Goal: Information Seeking & Learning: Learn about a topic

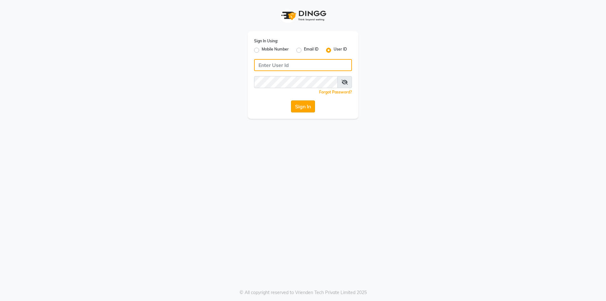
type input "shadesskin&hair"
click at [306, 106] on button "Sign In" at bounding box center [303, 106] width 24 height 12
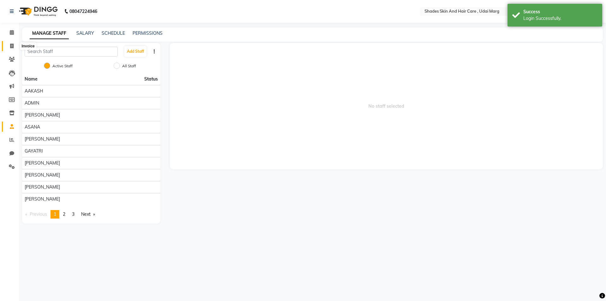
click at [11, 44] on icon at bounding box center [11, 46] width 3 height 5
select select "service"
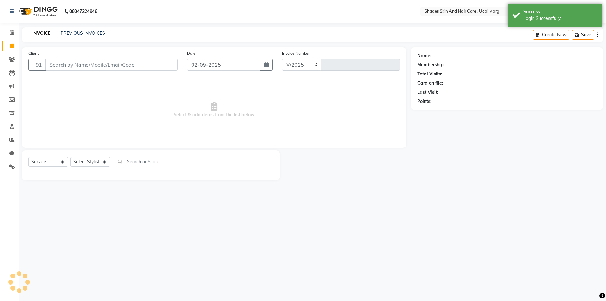
select select "8022"
type input "3781"
click at [99, 32] on link "PREVIOUS INVOICES" at bounding box center [83, 33] width 45 height 6
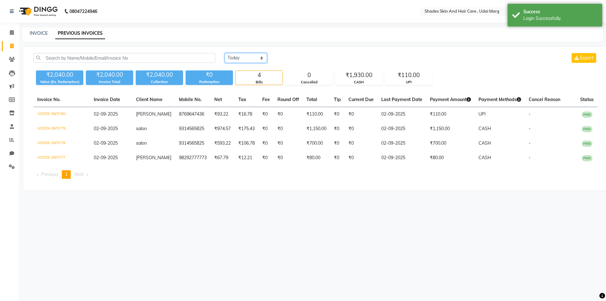
click at [244, 58] on select "[DATE] [DATE] Custom Range" at bounding box center [246, 58] width 42 height 10
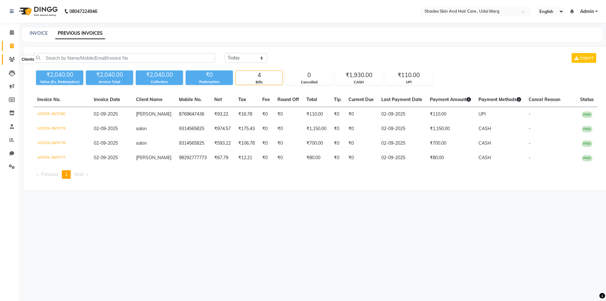
click at [13, 60] on icon at bounding box center [12, 59] width 6 height 5
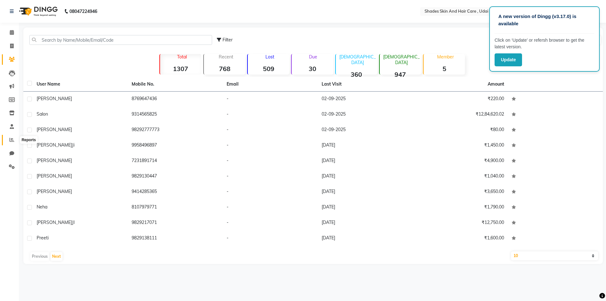
click at [9, 141] on span at bounding box center [11, 139] width 11 height 7
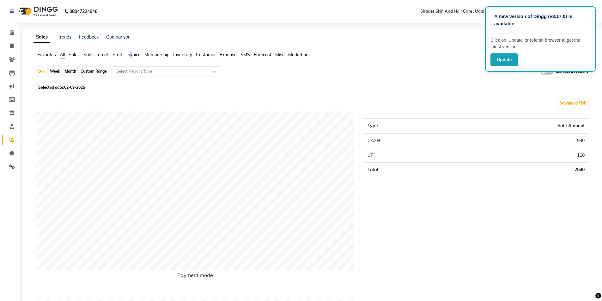
click at [132, 55] on span "Invoice" at bounding box center [133, 55] width 14 height 6
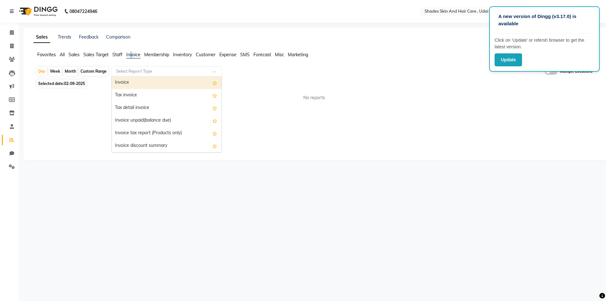
click at [156, 72] on input "text" at bounding box center [160, 71] width 91 height 6
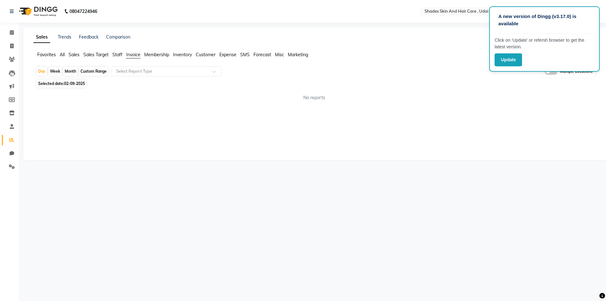
click at [75, 57] on span "Sales" at bounding box center [74, 55] width 11 height 6
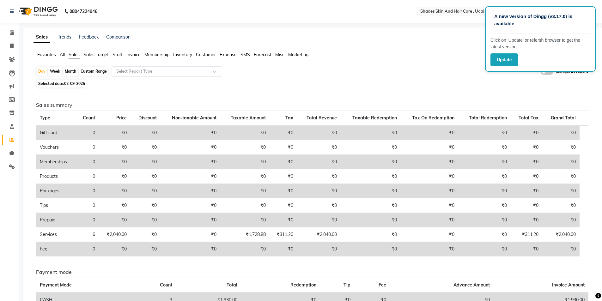
click at [135, 70] on input "text" at bounding box center [160, 71] width 91 height 6
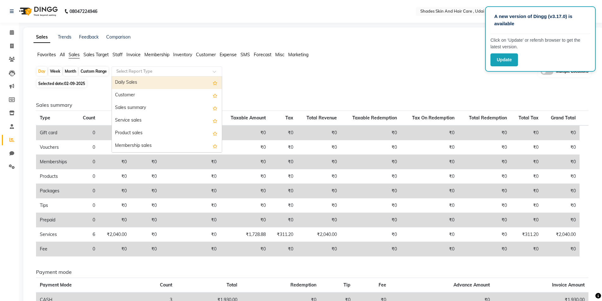
click at [138, 85] on div "Daily Sales" at bounding box center [167, 82] width 110 height 13
select select "full_report"
select select "csv"
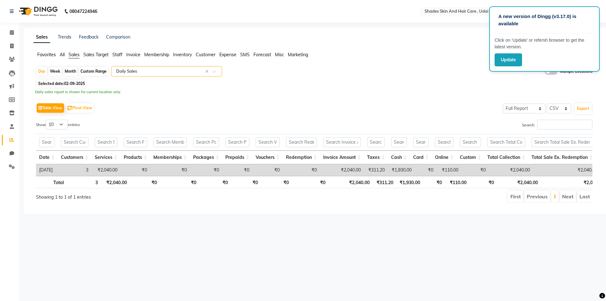
click at [137, 73] on input "text" at bounding box center [160, 71] width 91 height 6
drag, startPoint x: 288, startPoint y: 76, endPoint x: 261, endPoint y: 76, distance: 27.2
click at [288, 76] on div "Day Week Month Custom Range Select Report Type × Daily Sales × Multiple Locatio…" at bounding box center [315, 72] width 559 height 12
click at [64, 57] on span "All" at bounding box center [62, 55] width 5 height 6
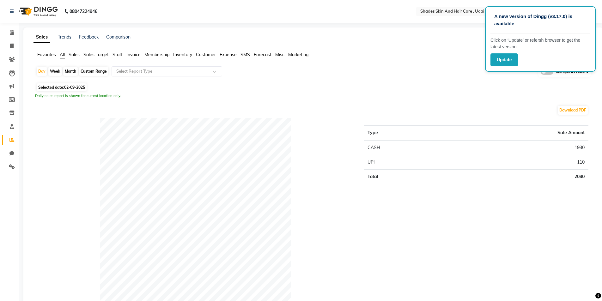
click at [81, 55] on ul "Favorites All Sales Sales Target Staff Invoice Membership Inventory Customer Ex…" at bounding box center [313, 54] width 560 height 7
click at [76, 55] on span "Sales" at bounding box center [74, 55] width 11 height 6
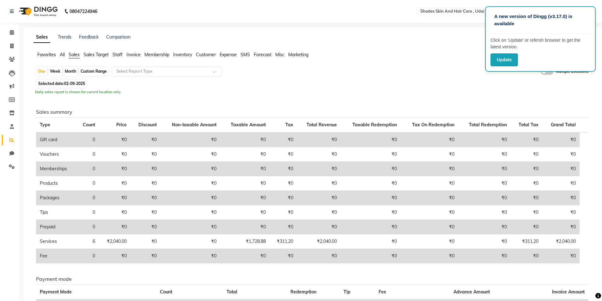
click at [70, 82] on span "02-09-2025" at bounding box center [74, 83] width 21 height 5
select select "9"
select select "2025"
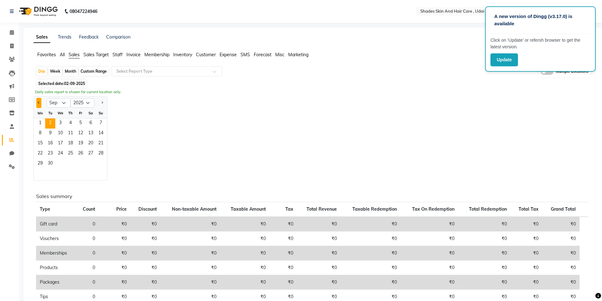
click at [39, 103] on span "Previous month" at bounding box center [39, 102] width 2 height 2
select select "8"
click at [71, 161] on span "28" at bounding box center [70, 164] width 10 height 10
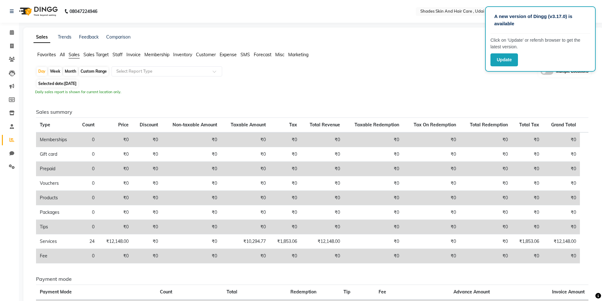
click at [226, 57] on span "Expense" at bounding box center [227, 55] width 17 height 6
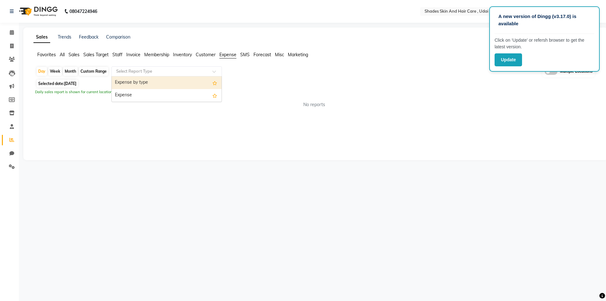
click at [149, 68] on input "text" at bounding box center [160, 71] width 91 height 6
click at [154, 87] on div "Expense by type" at bounding box center [167, 82] width 110 height 13
select select "full_report"
select select "csv"
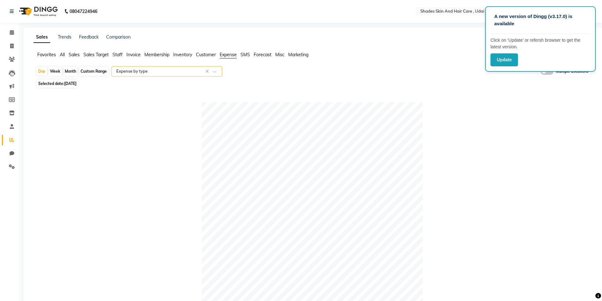
click at [159, 71] on input "text" at bounding box center [160, 71] width 91 height 6
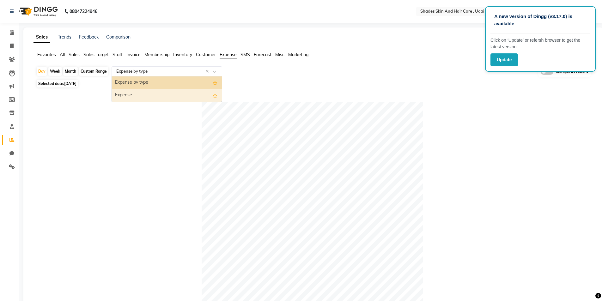
click at [157, 93] on div "Expense" at bounding box center [167, 95] width 110 height 13
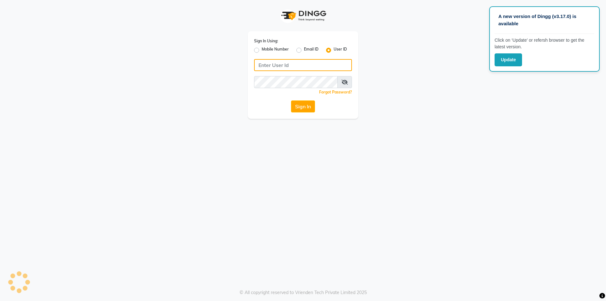
type input "shadesskin&hair"
